Goal: Communication & Community: Answer question/provide support

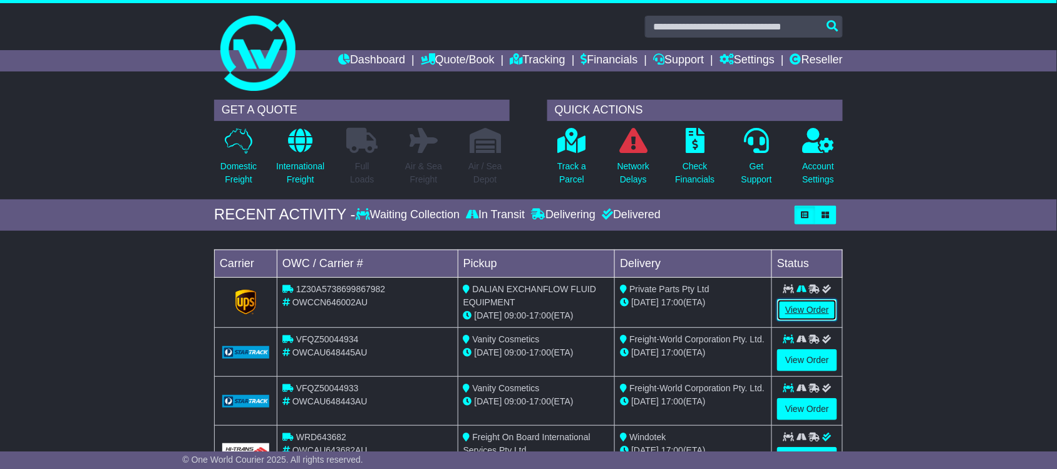
click at [799, 314] on link "View Order" at bounding box center [807, 310] width 60 height 22
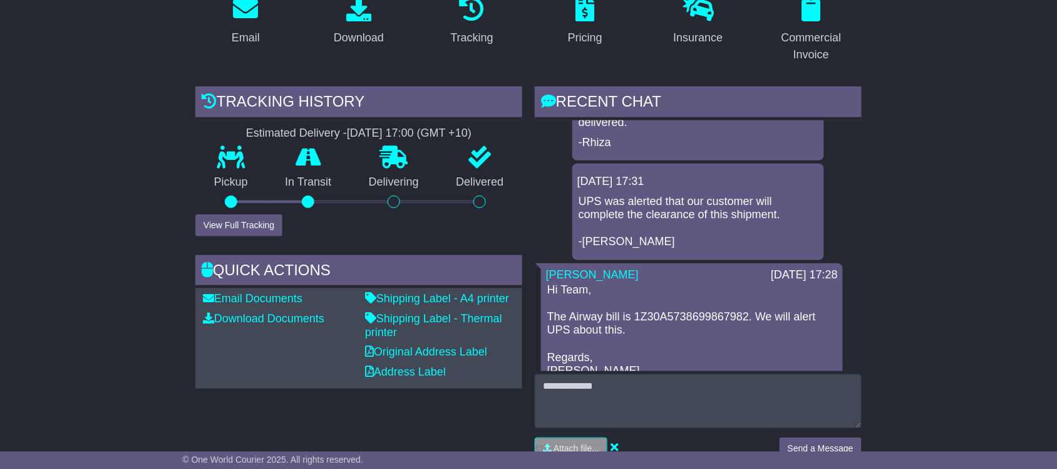
scroll to position [235, 0]
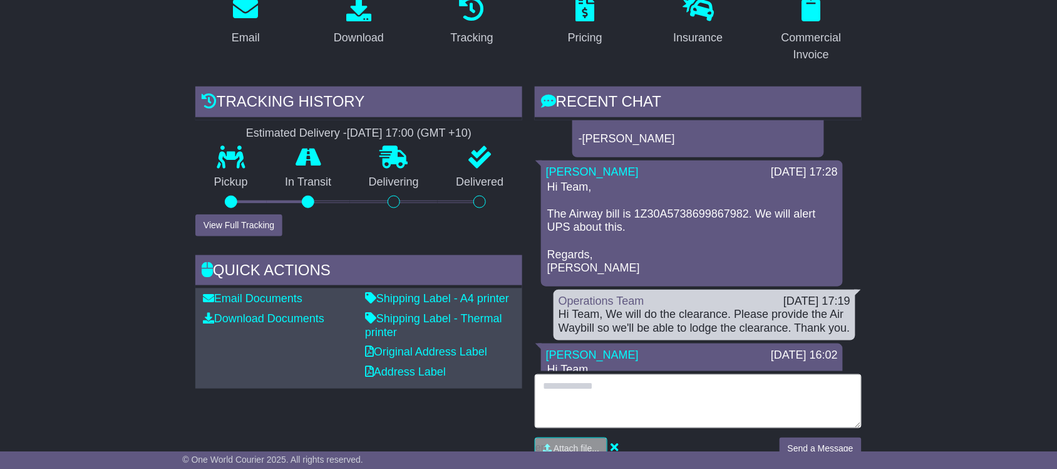
click at [599, 393] on textarea at bounding box center [698, 401] width 327 height 54
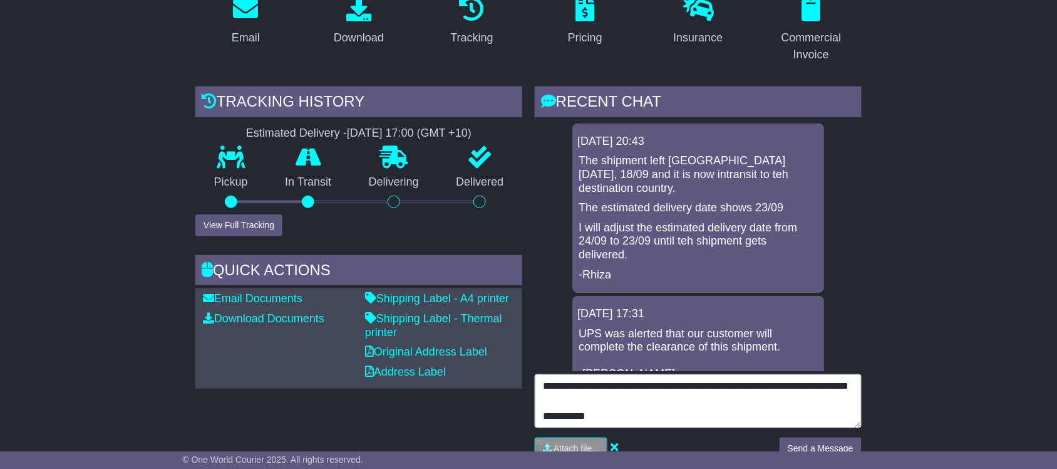
scroll to position [54, 0]
type textarea "**********"
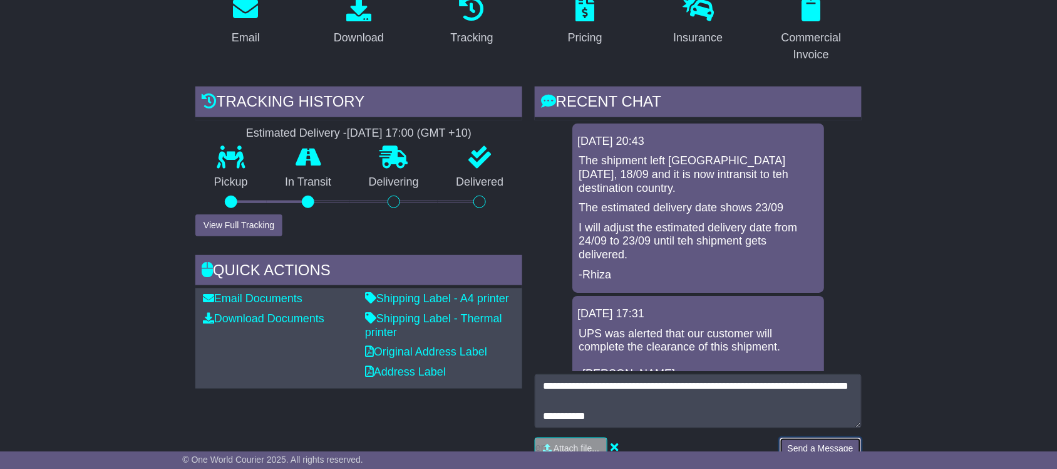
click at [799, 437] on button "Send a Message" at bounding box center [821, 448] width 82 height 22
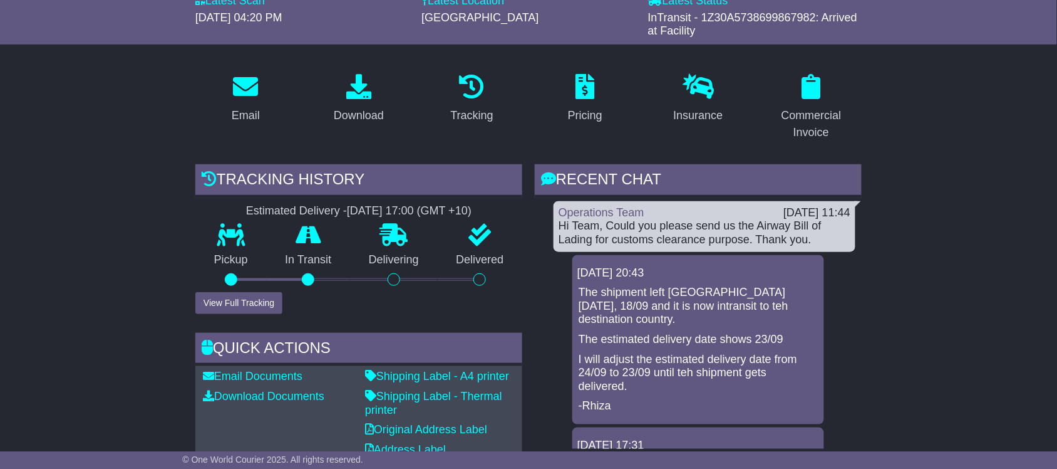
scroll to position [157, 0]
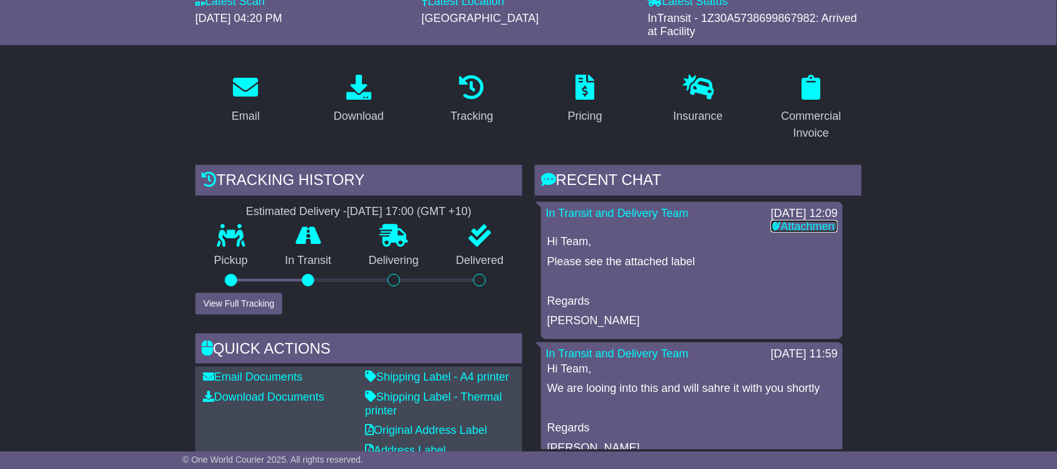
click at [785, 227] on link "Attachment" at bounding box center [804, 226] width 67 height 13
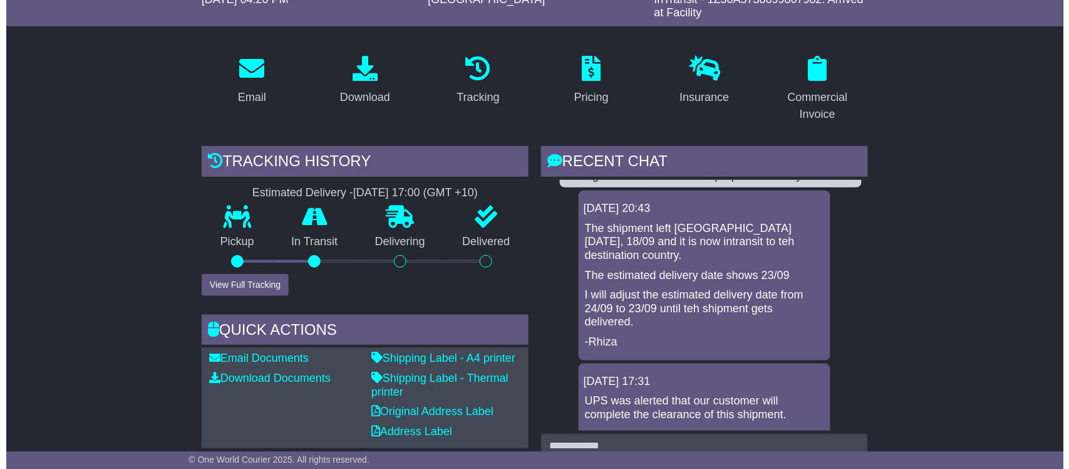
scroll to position [235, 0]
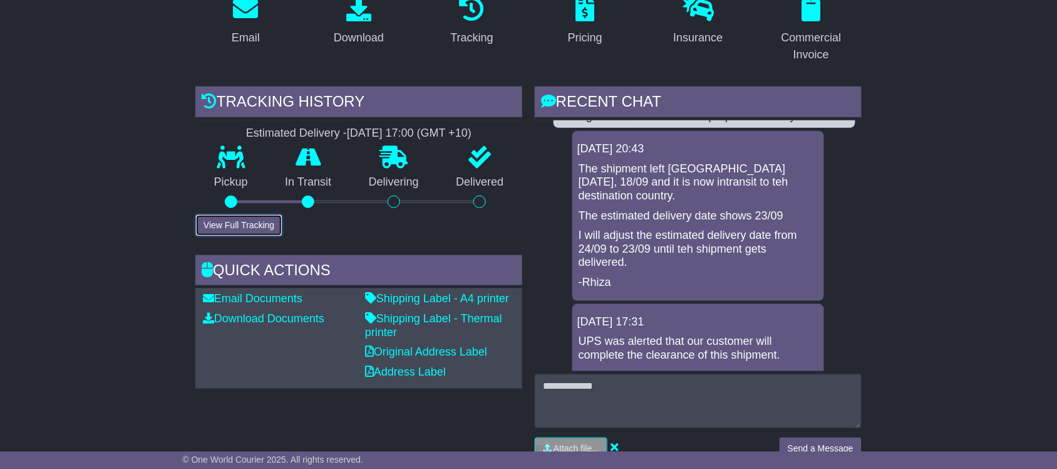
click at [248, 222] on button "View Full Tracking" at bounding box center [238, 225] width 87 height 22
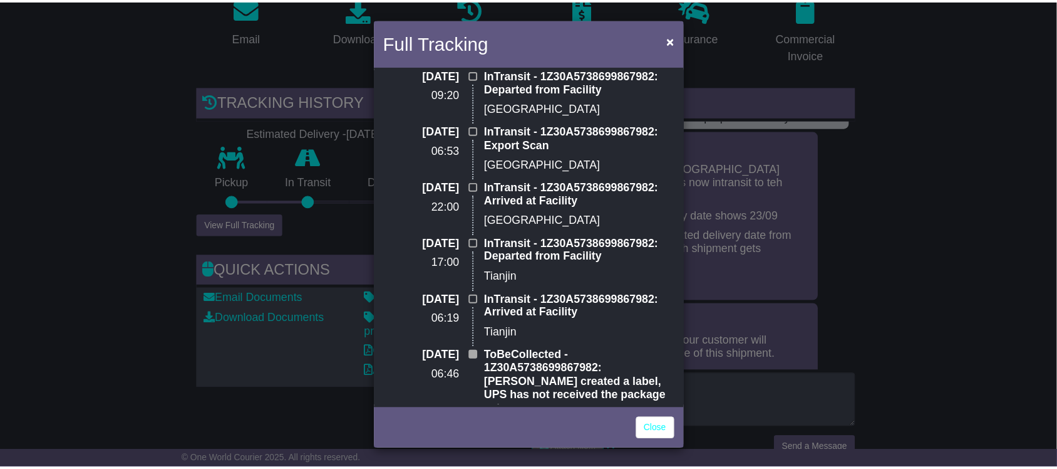
scroll to position [238, 0]
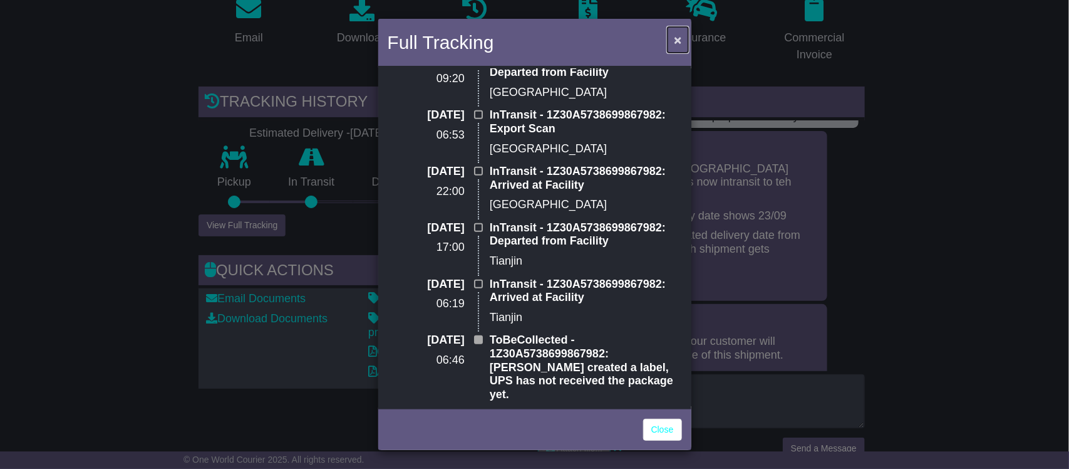
click at [674, 38] on span "×" at bounding box center [678, 40] width 8 height 14
